Goal: Transaction & Acquisition: Purchase product/service

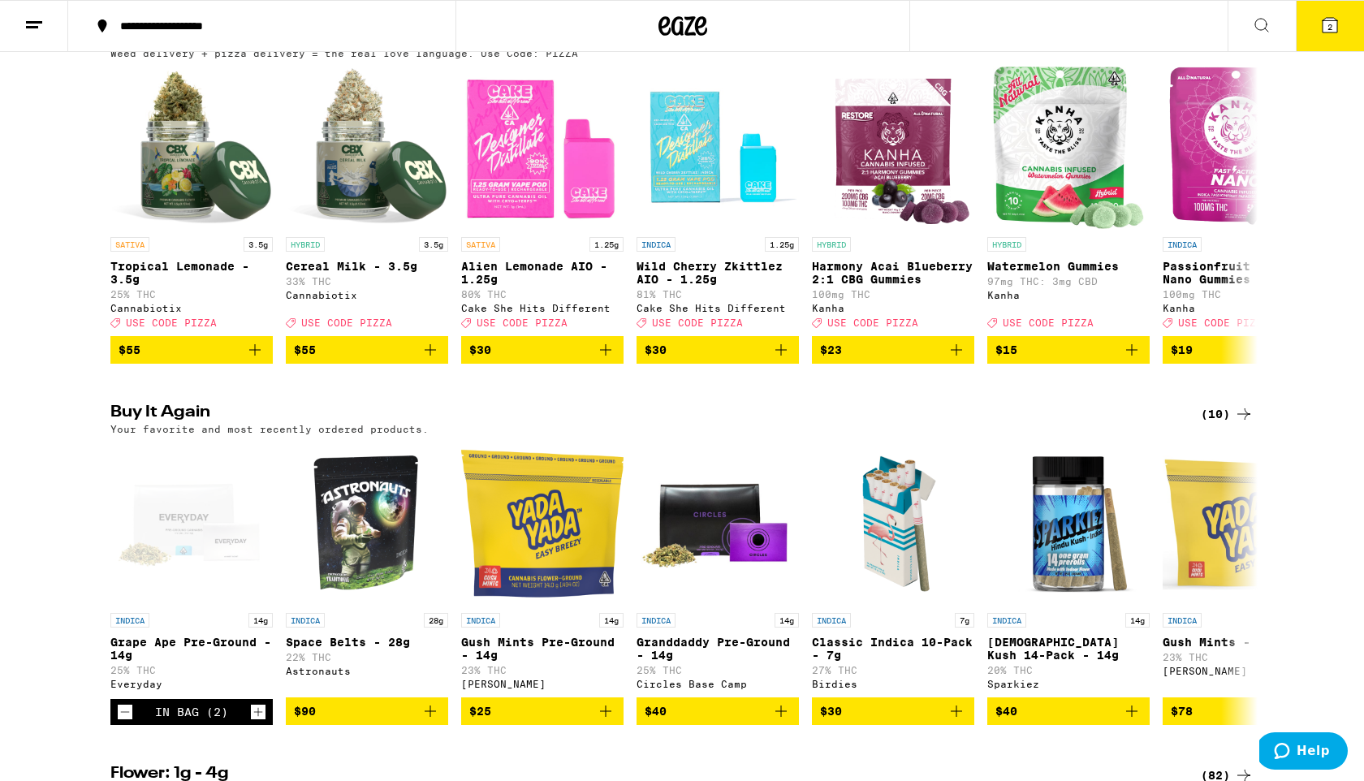
scroll to position [234, 0]
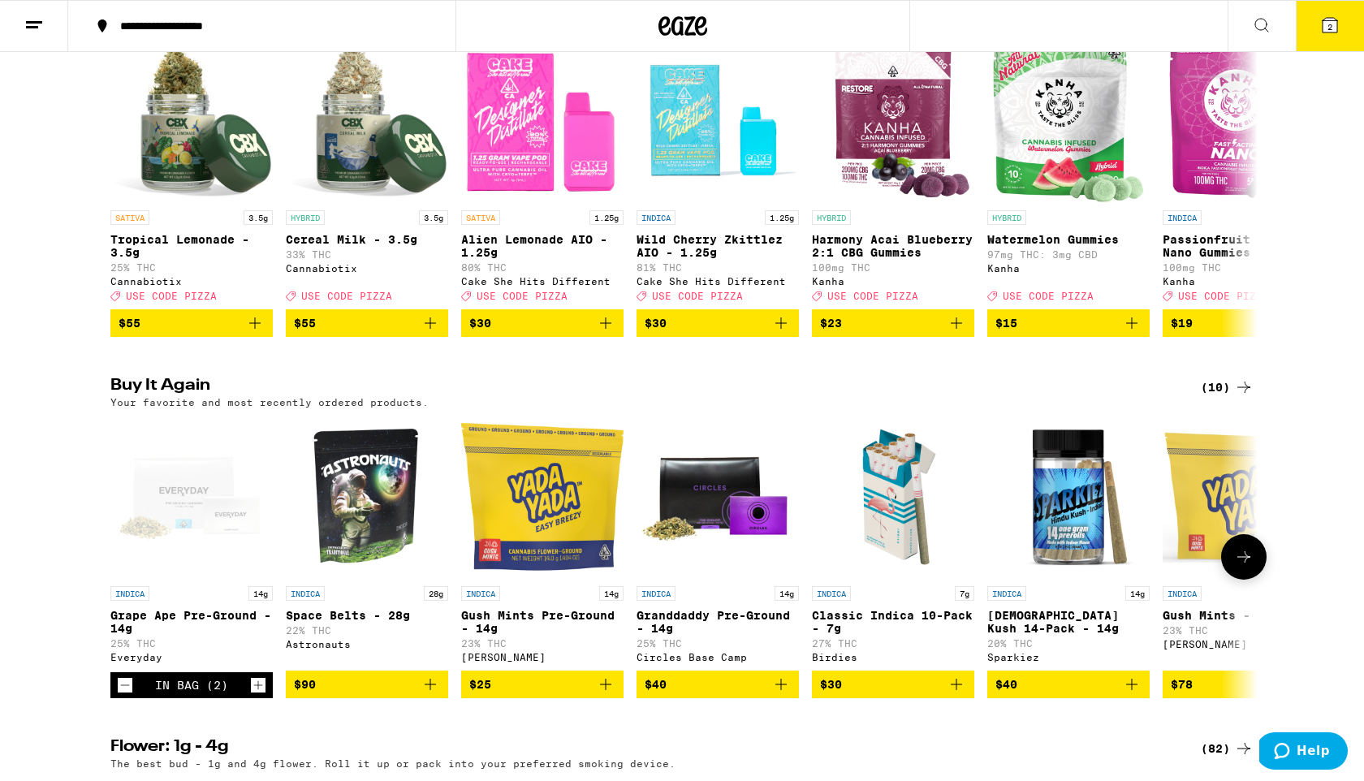
click at [130, 695] on icon "Decrement" at bounding box center [125, 685] width 15 height 19
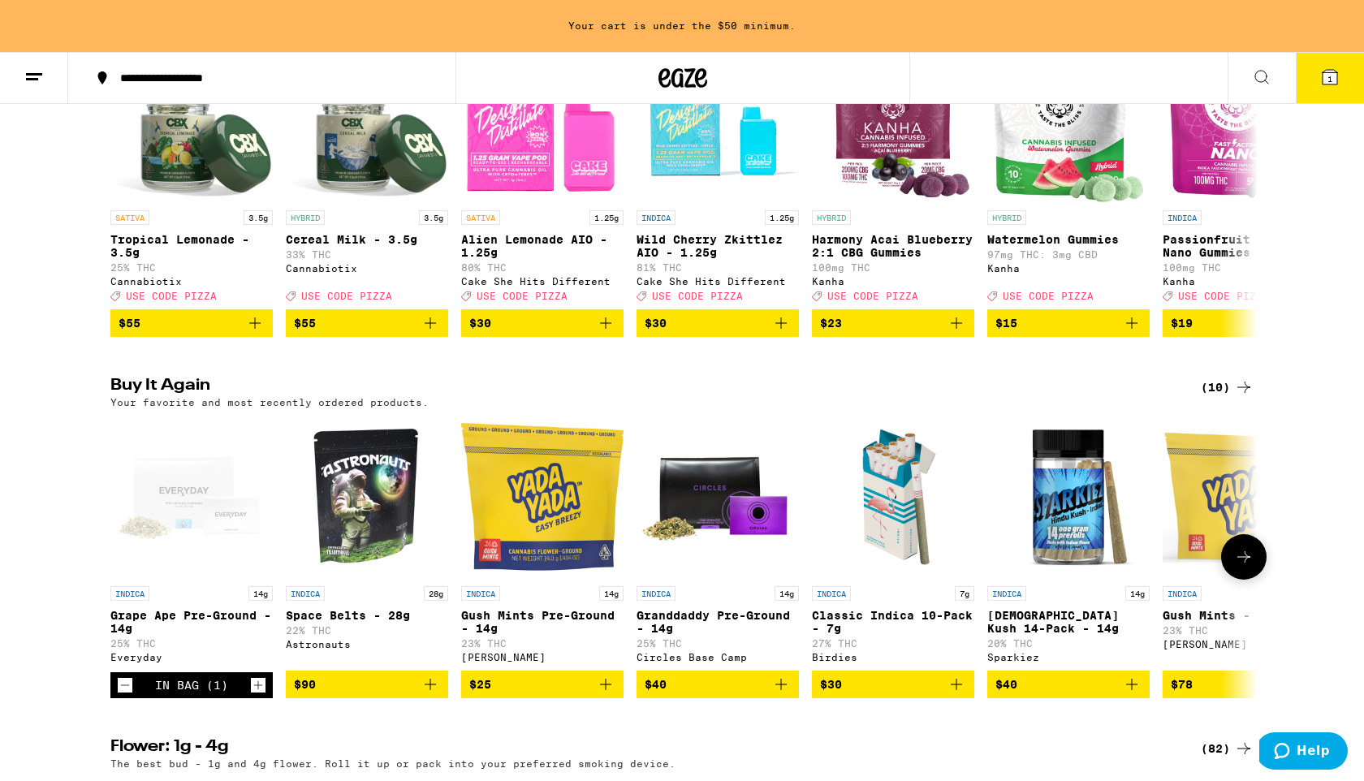
click at [130, 695] on icon "Decrement" at bounding box center [125, 685] width 15 height 19
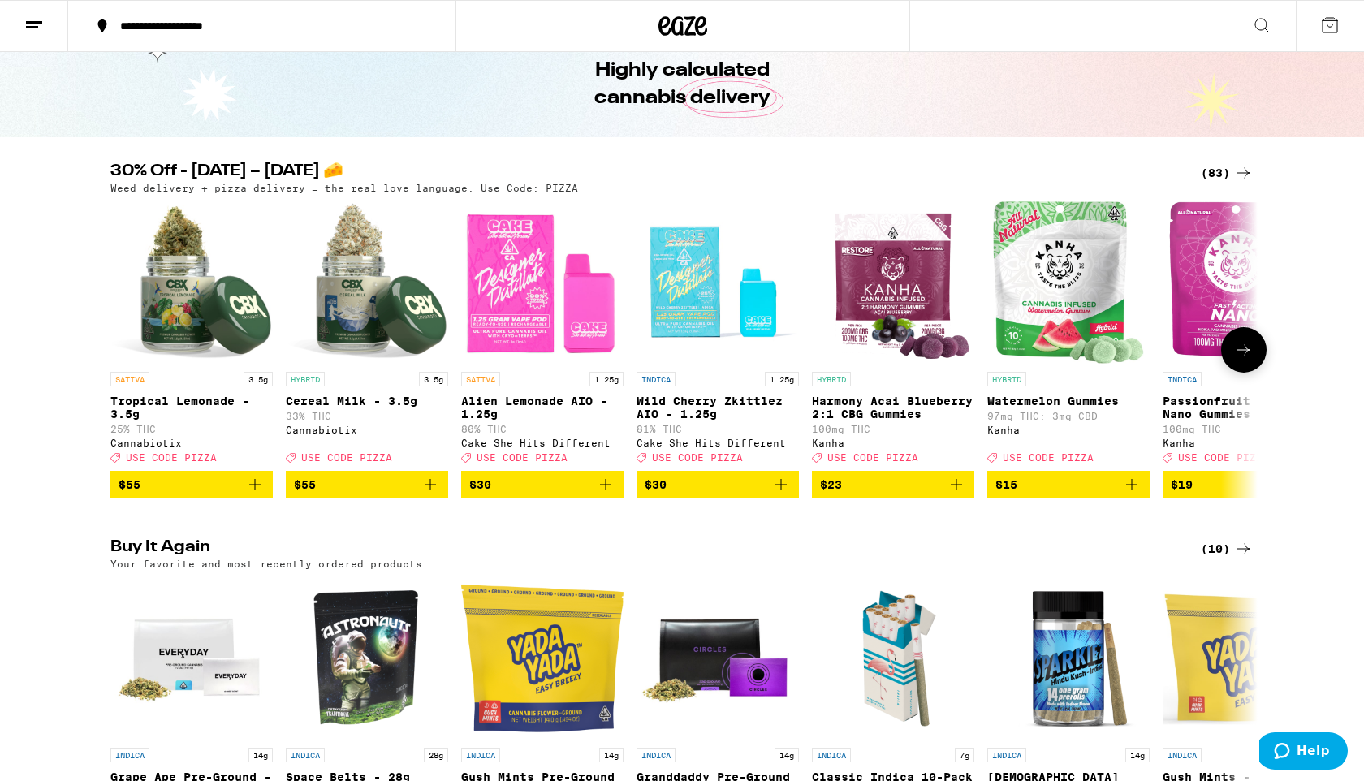
scroll to position [16, 0]
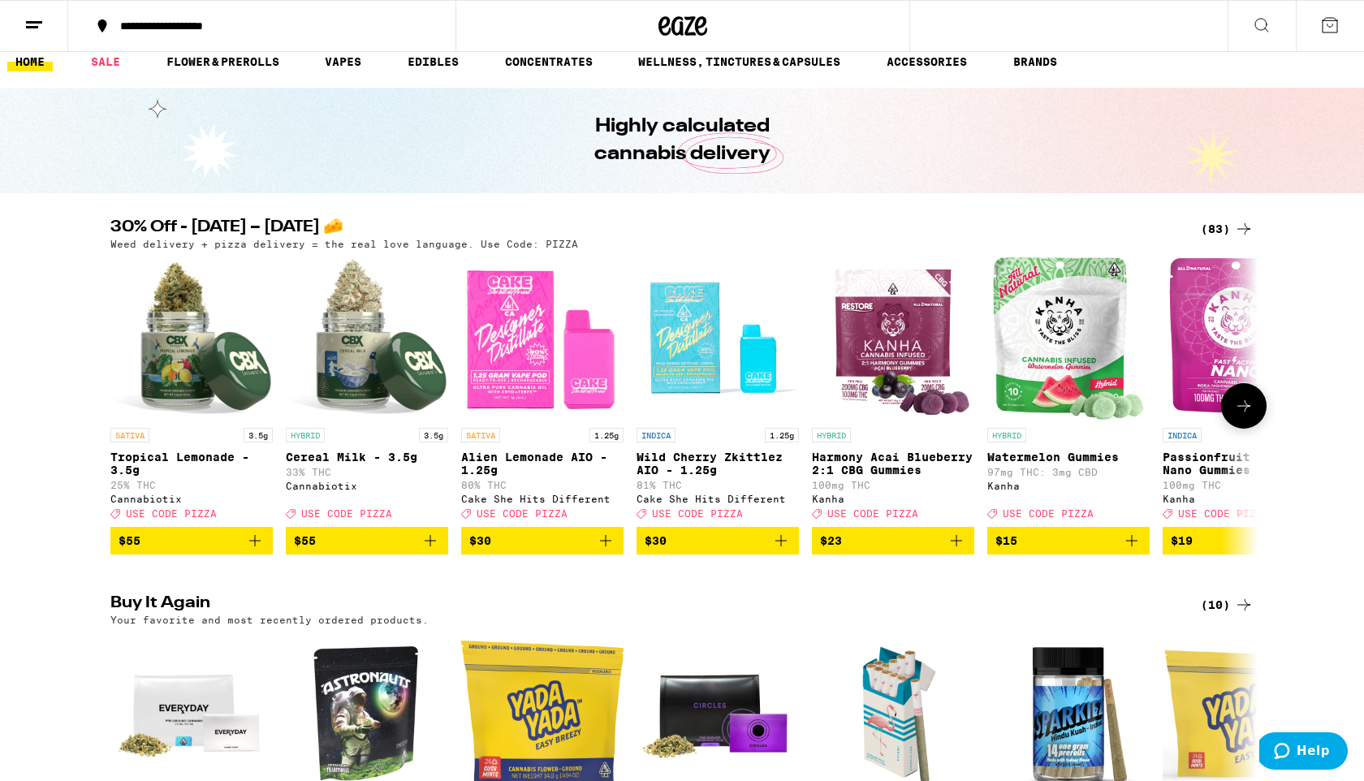
click at [1250, 408] on icon at bounding box center [1243, 405] width 19 height 19
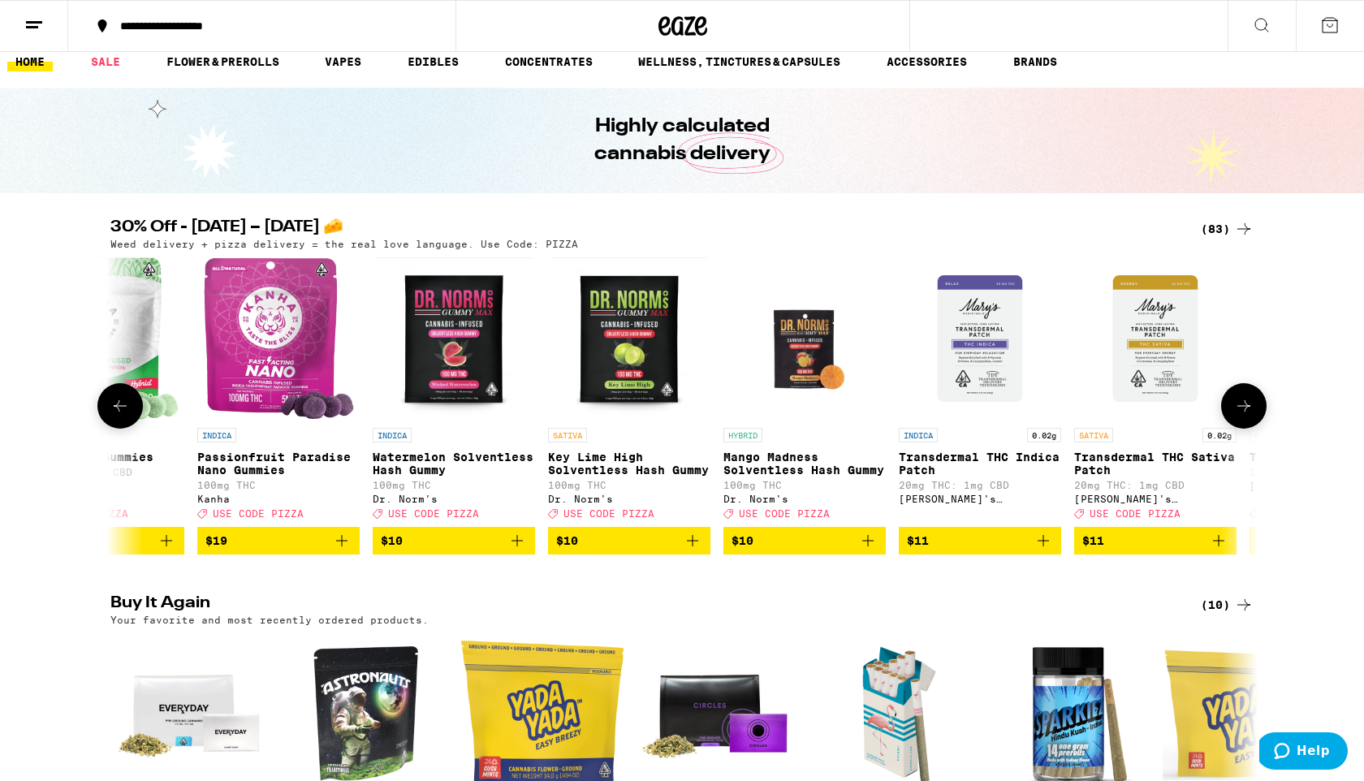
scroll to position [0, 966]
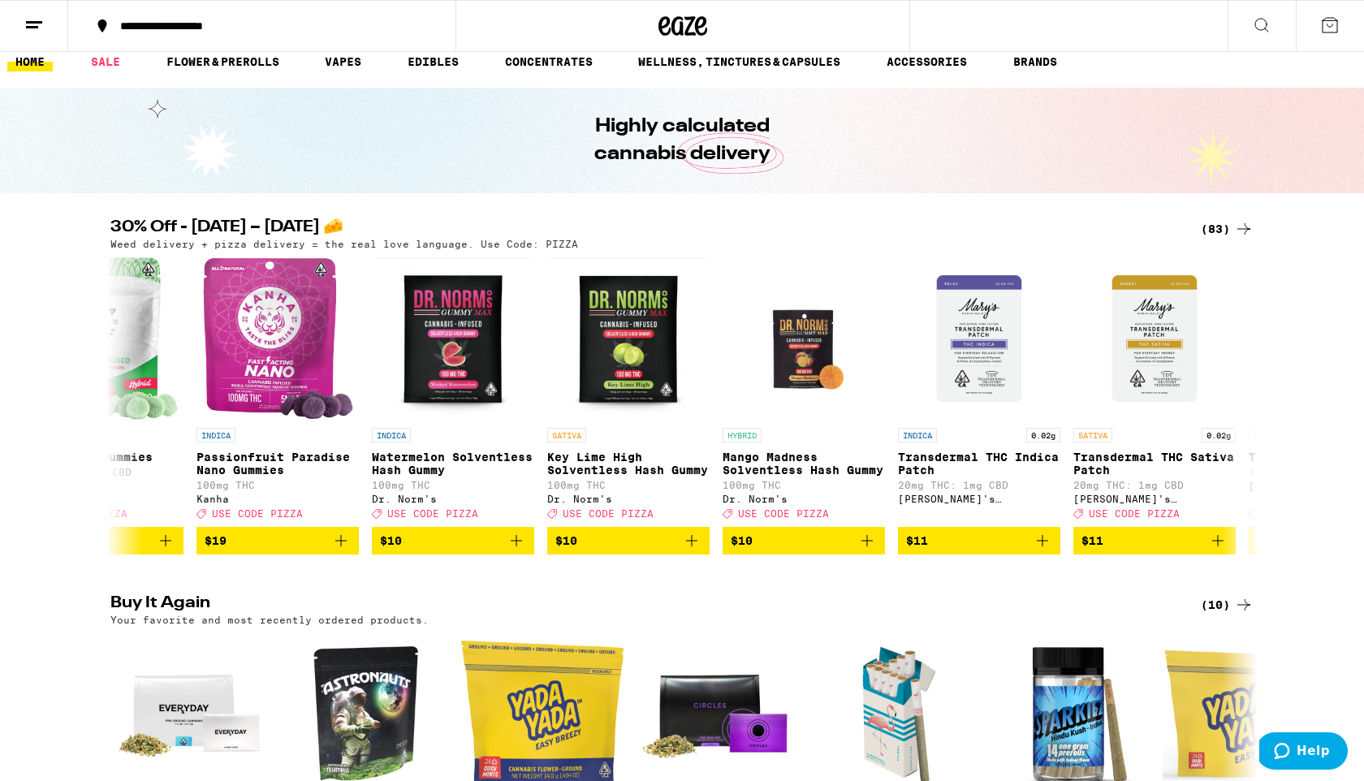
click at [1229, 227] on div "(83)" at bounding box center [1227, 228] width 53 height 19
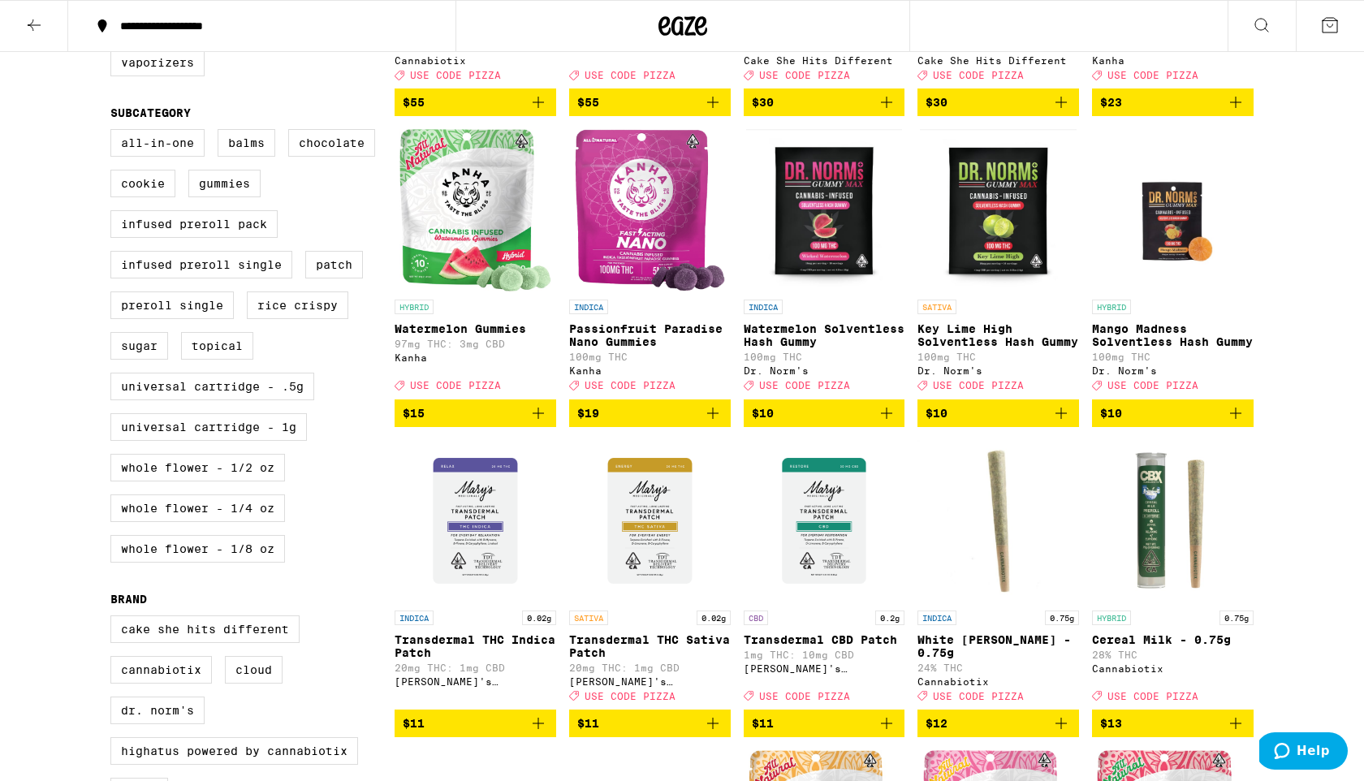
scroll to position [566, 0]
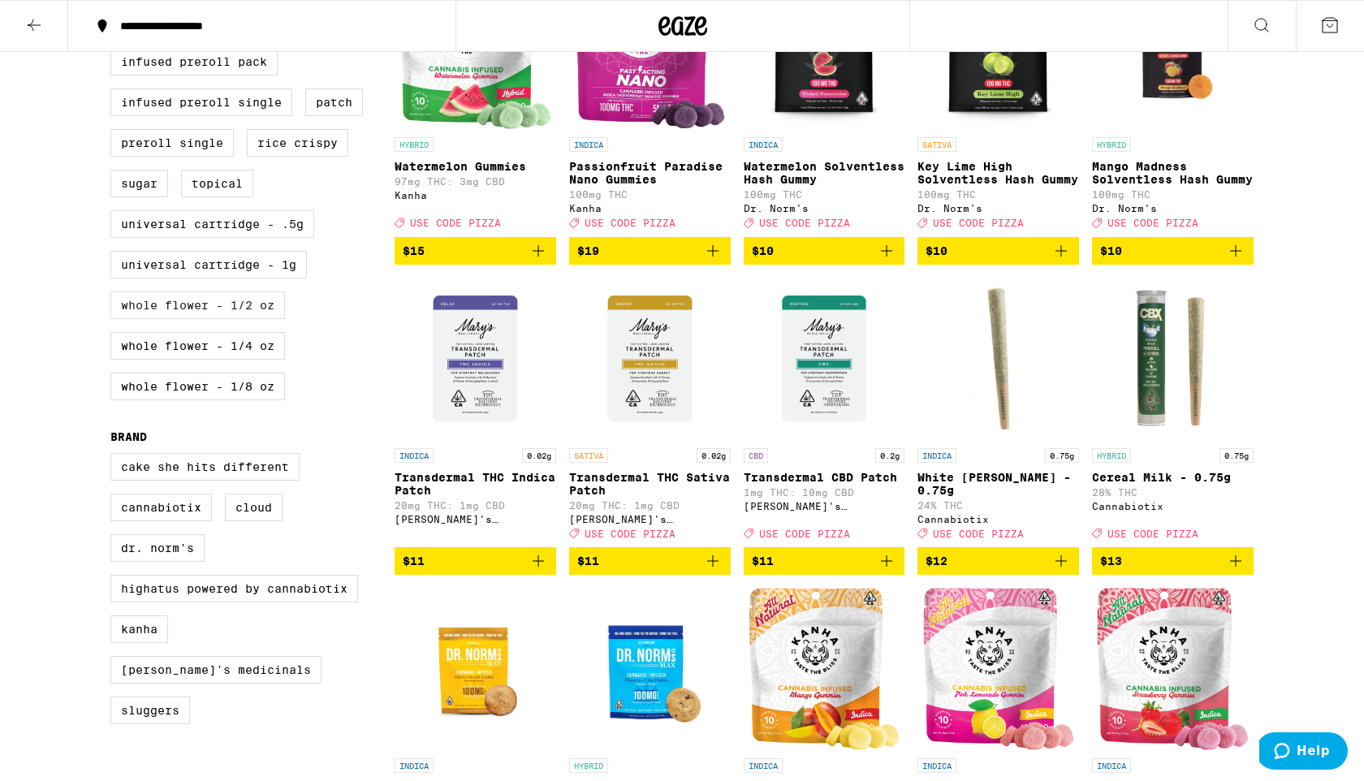
click at [238, 319] on label "Whole Flower - 1/2 oz" at bounding box center [197, 306] width 175 height 28
checkbox input "true"
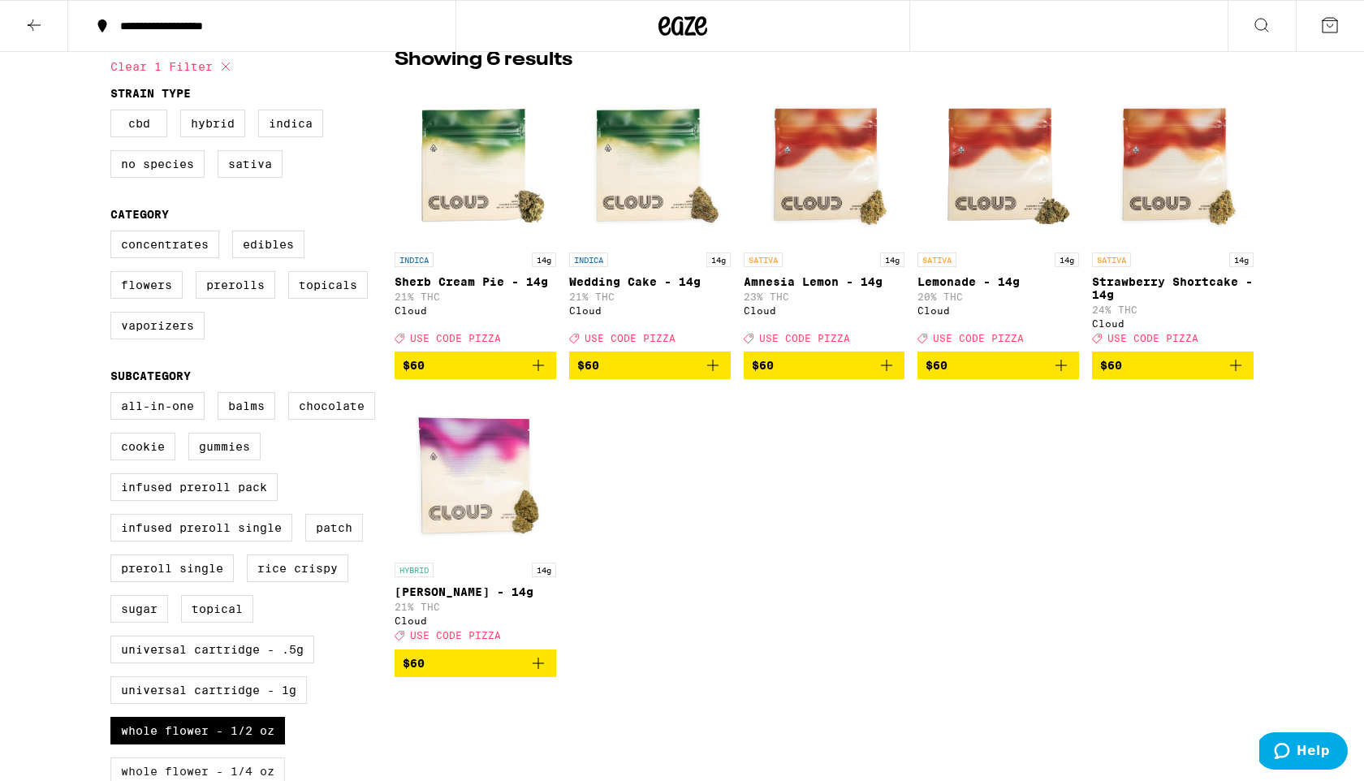
scroll to position [139, 0]
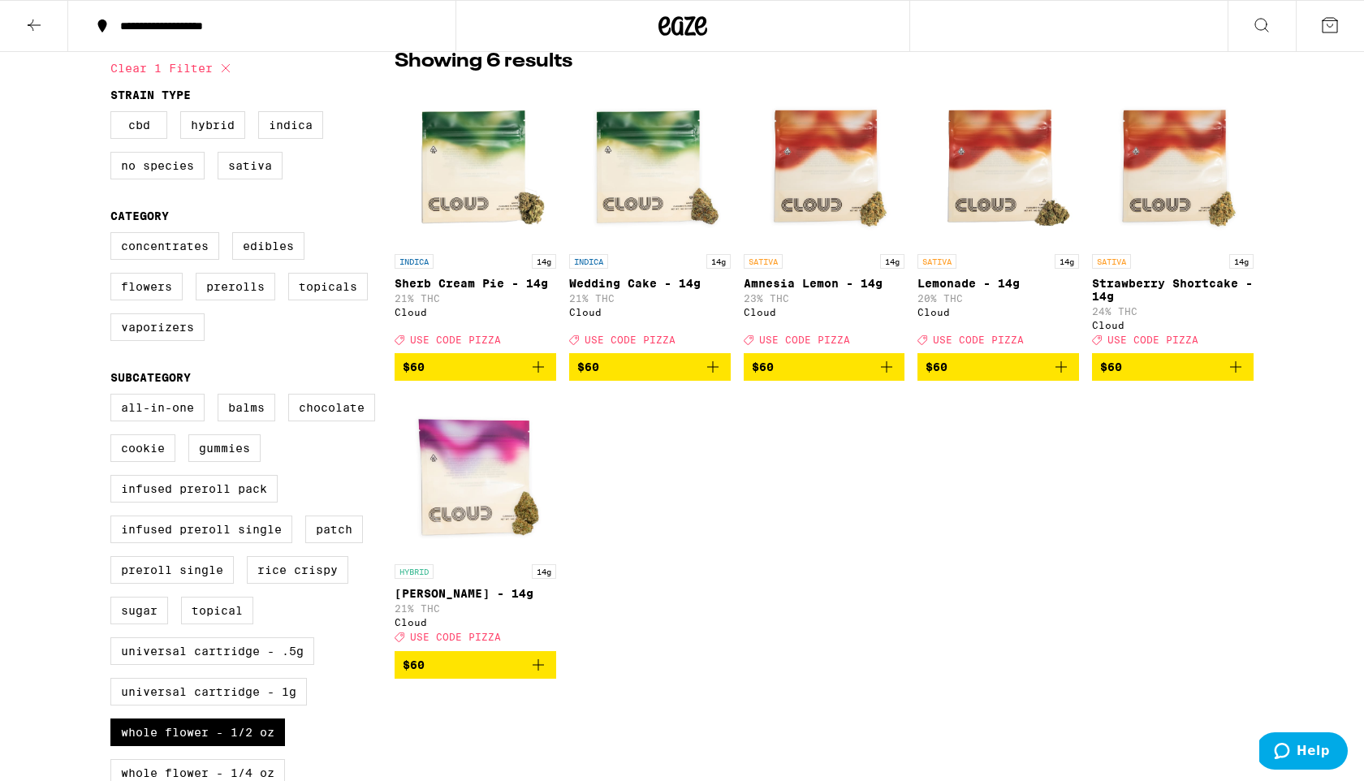
click at [538, 377] on icon "Add to bag" at bounding box center [538, 366] width 19 height 19
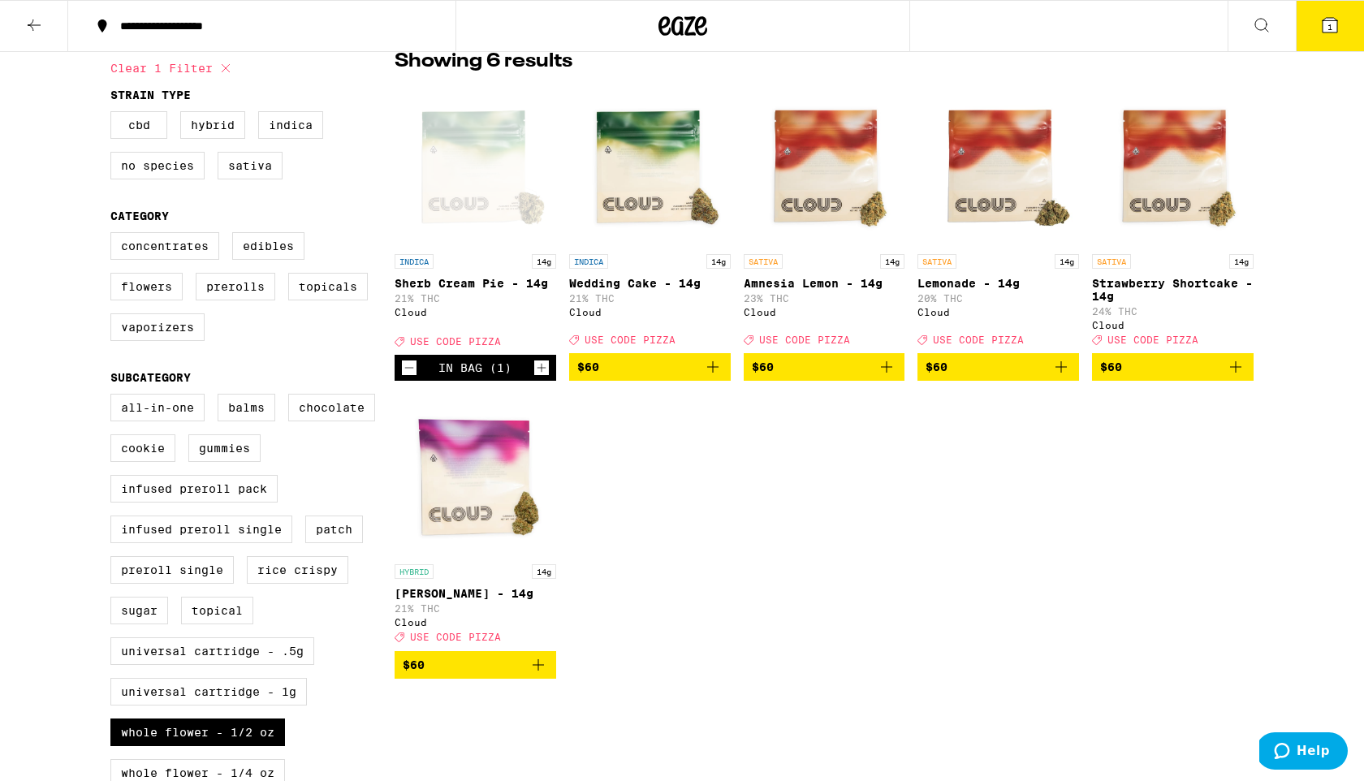
click at [719, 377] on icon "Add to bag" at bounding box center [712, 366] width 19 height 19
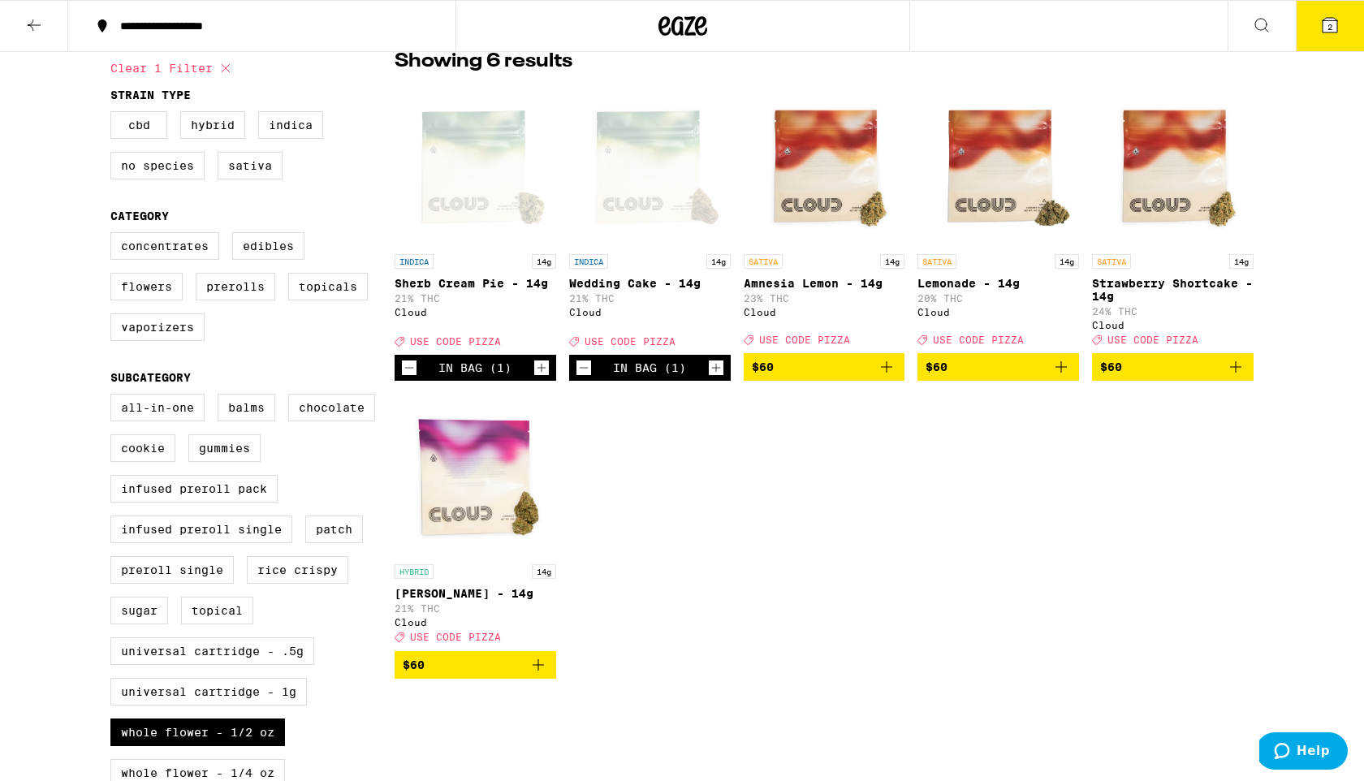
click at [1319, 11] on button "2" at bounding box center [1330, 26] width 68 height 50
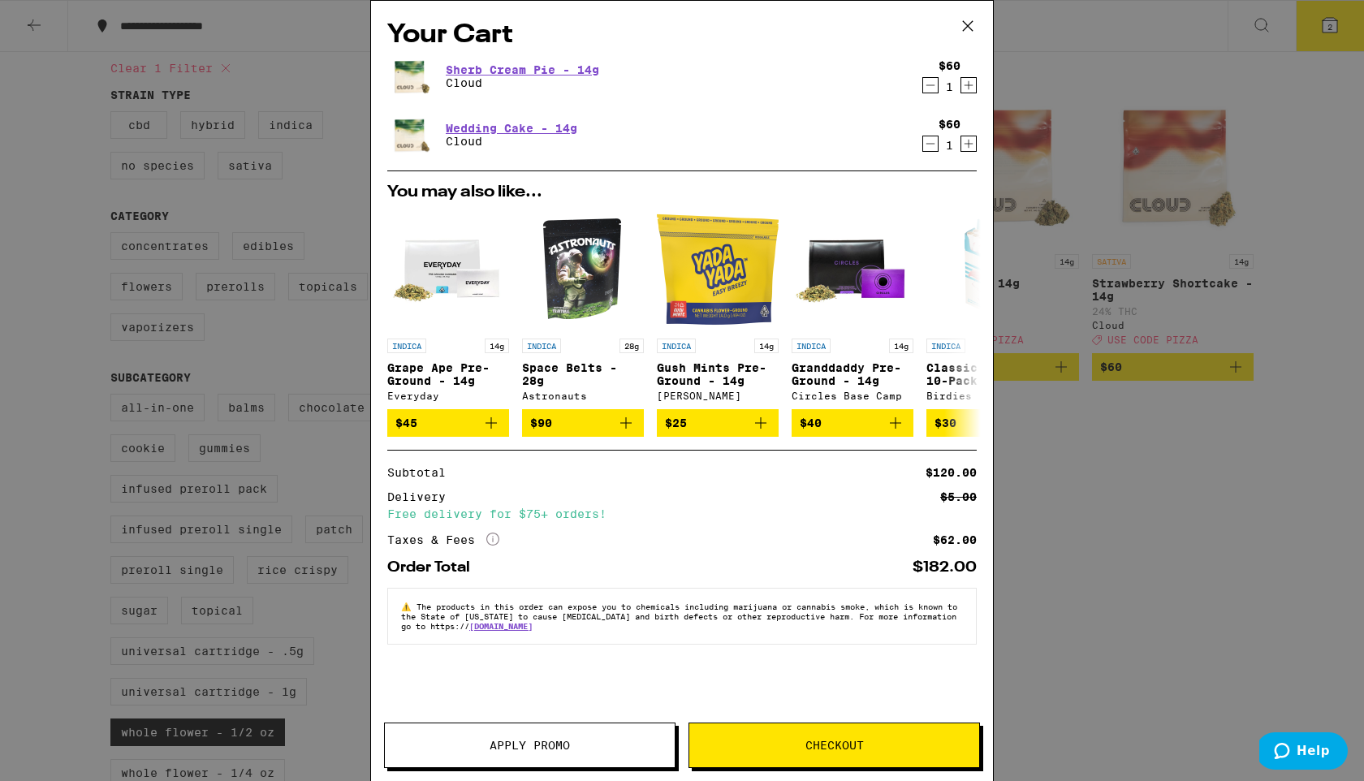
click at [542, 754] on button "Apply Promo" at bounding box center [530, 745] width 292 height 45
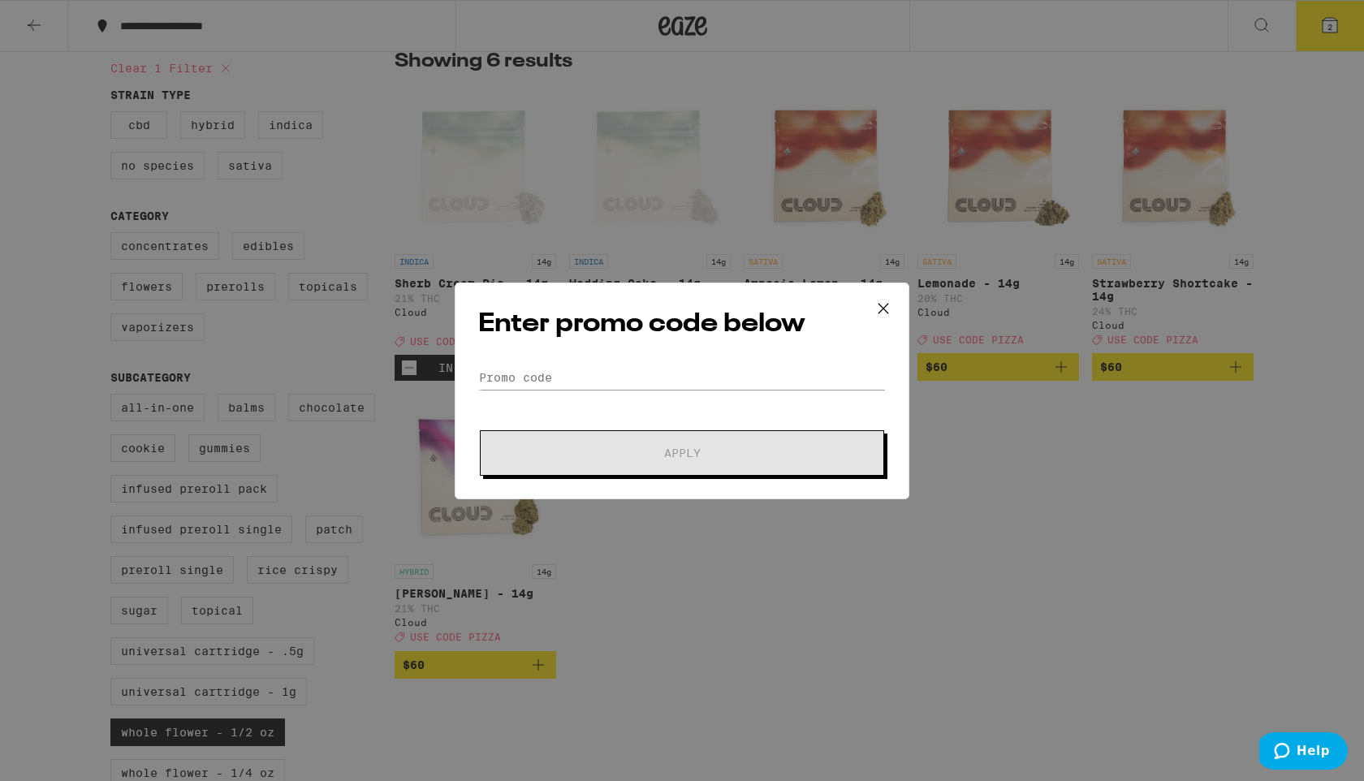
click at [706, 356] on div "Enter promo code below Promo Code Apply" at bounding box center [682, 391] width 455 height 217
click at [706, 365] on input "Promo Code" at bounding box center [682, 377] width 408 height 24
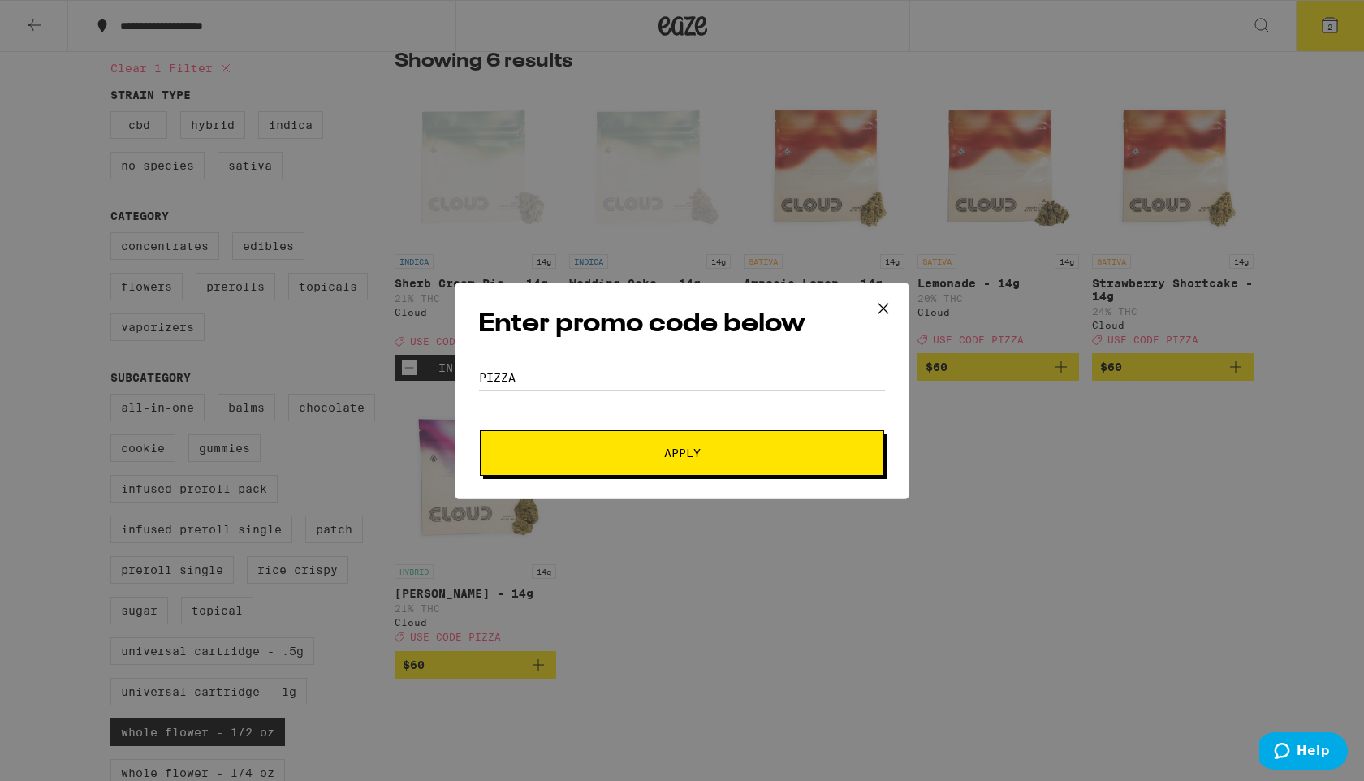
type input "pizza"
click at [752, 456] on span "Apply" at bounding box center [682, 452] width 292 height 11
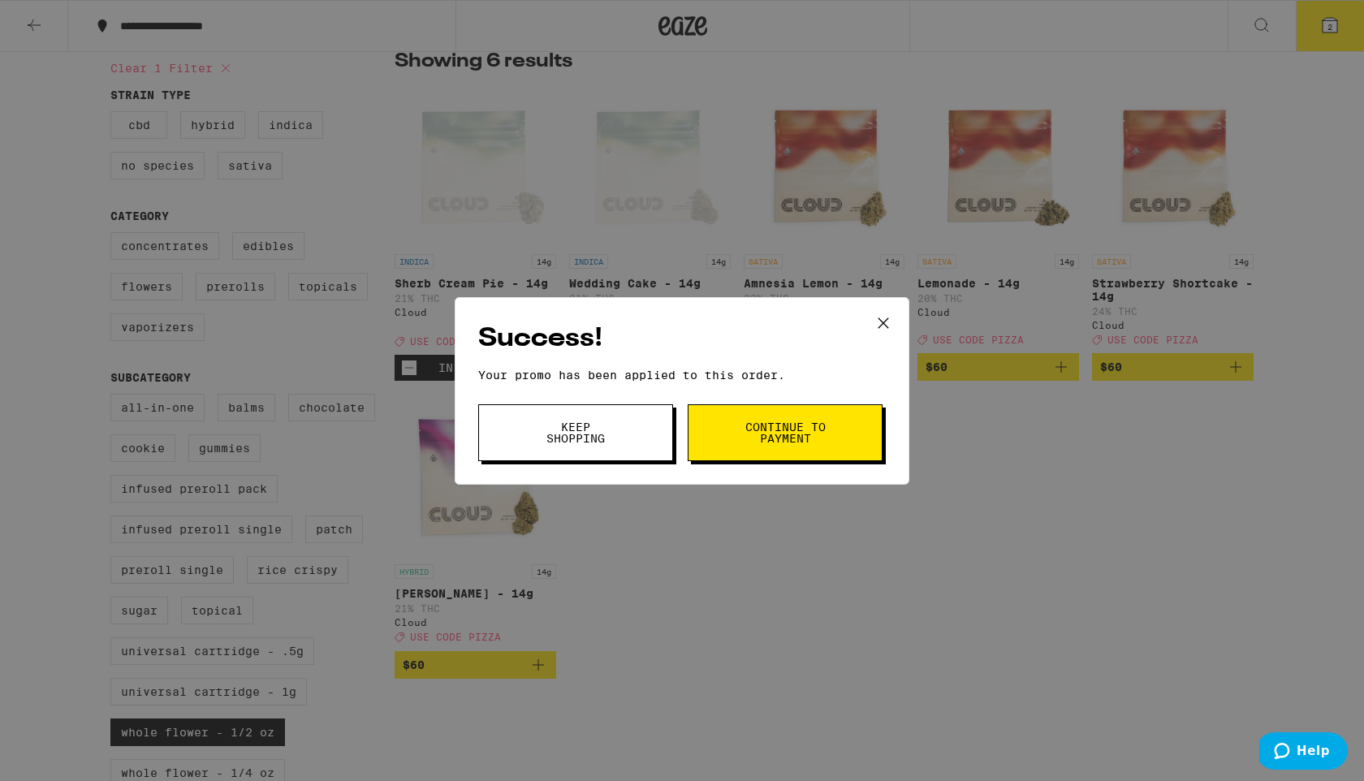
click at [752, 456] on button "Continue to payment" at bounding box center [785, 432] width 195 height 57
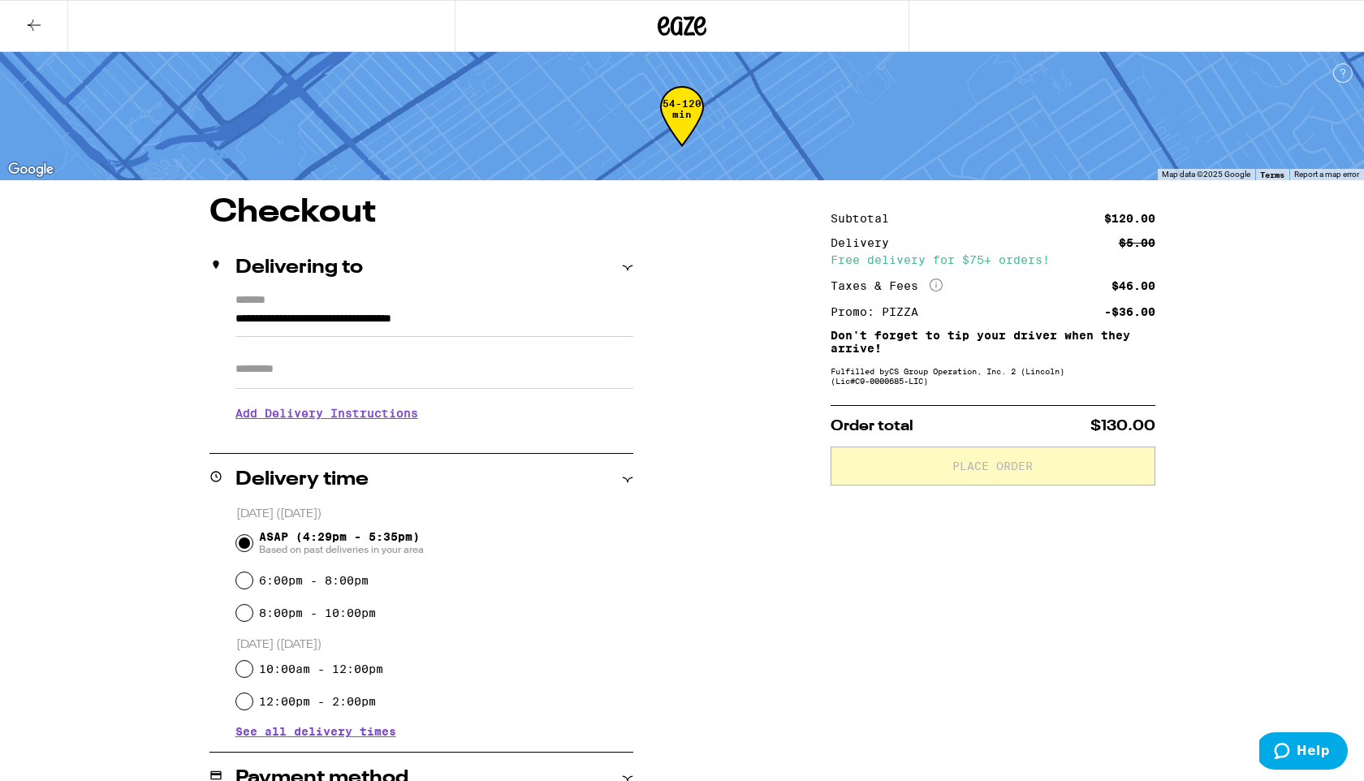
click at [35, 22] on icon at bounding box center [33, 24] width 19 height 19
